Goal: Task Accomplishment & Management: Use online tool/utility

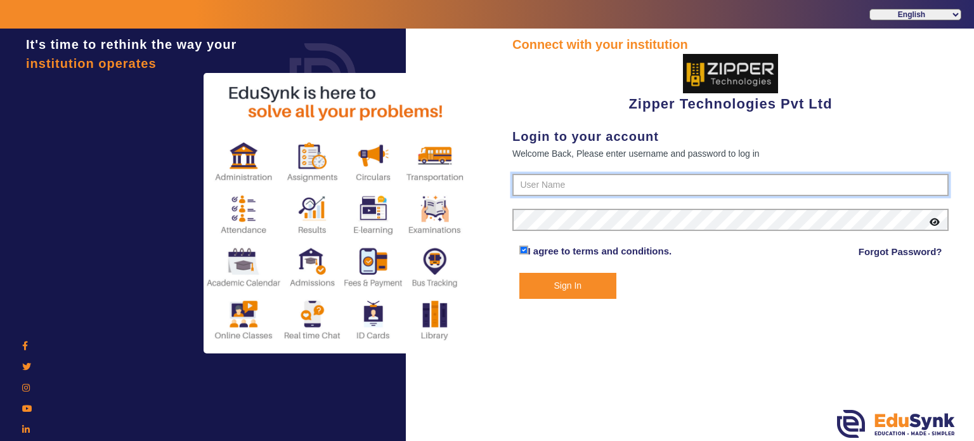
type input "1008790000"
click at [565, 287] on button "Sign In" at bounding box center [568, 286] width 98 height 26
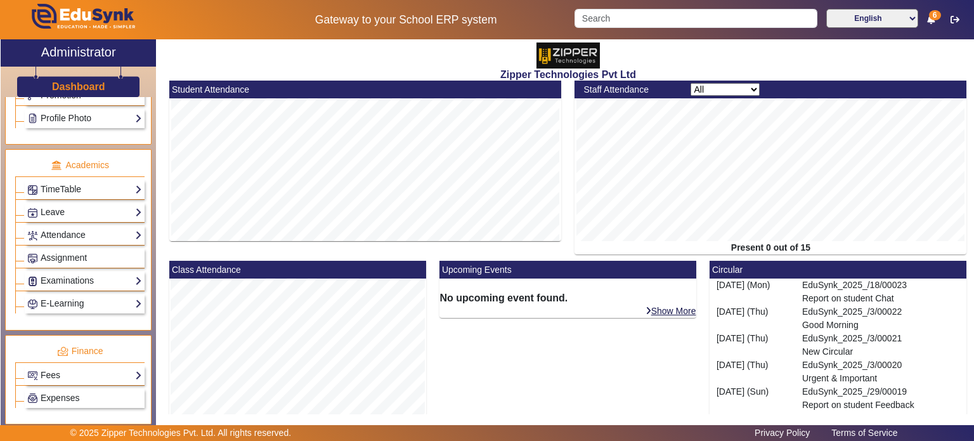
scroll to position [431, 0]
click at [75, 276] on link "Examinations" at bounding box center [84, 280] width 115 height 15
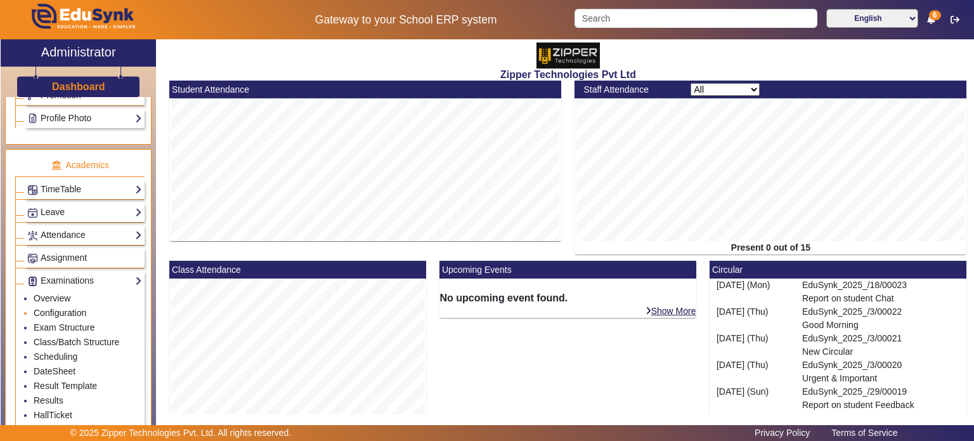
click at [71, 309] on link "Configuration" at bounding box center [60, 312] width 53 height 10
